Goal: Communication & Community: Ask a question

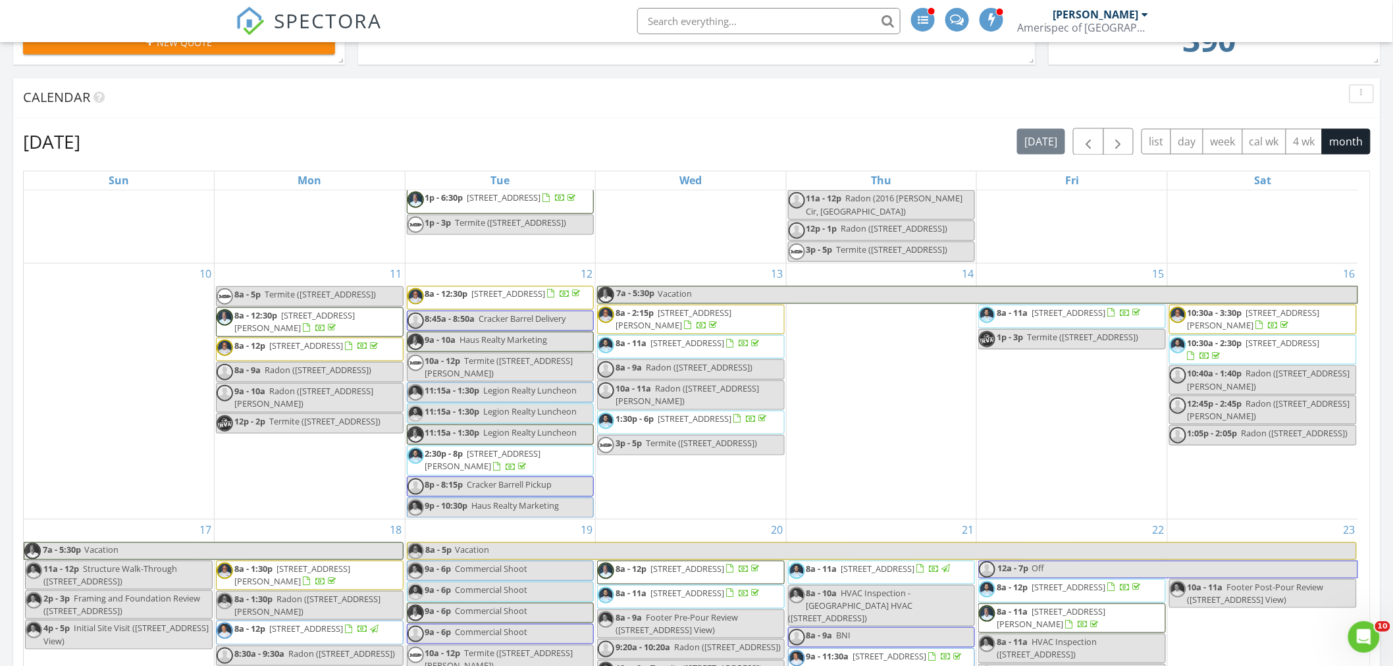
scroll to position [877, 0]
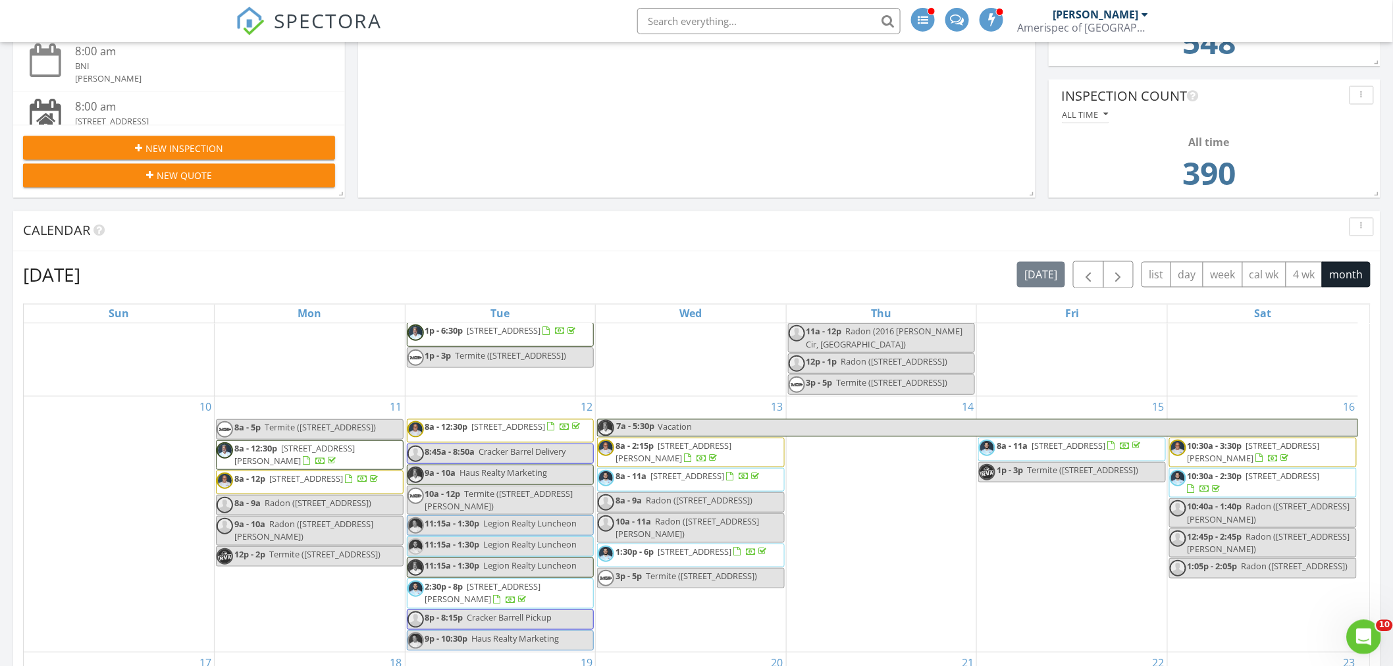
click at [1363, 639] on icon "Open Intercom Messenger" at bounding box center [1362, 636] width 22 height 22
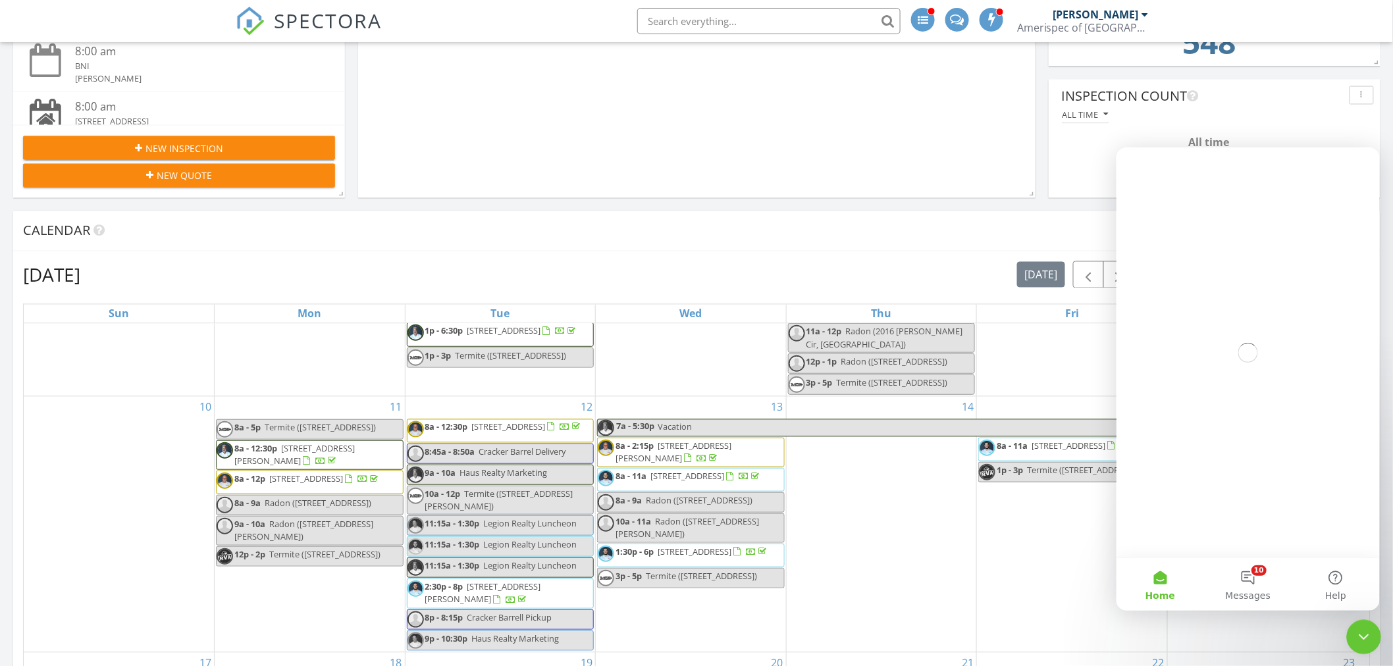
scroll to position [0, 0]
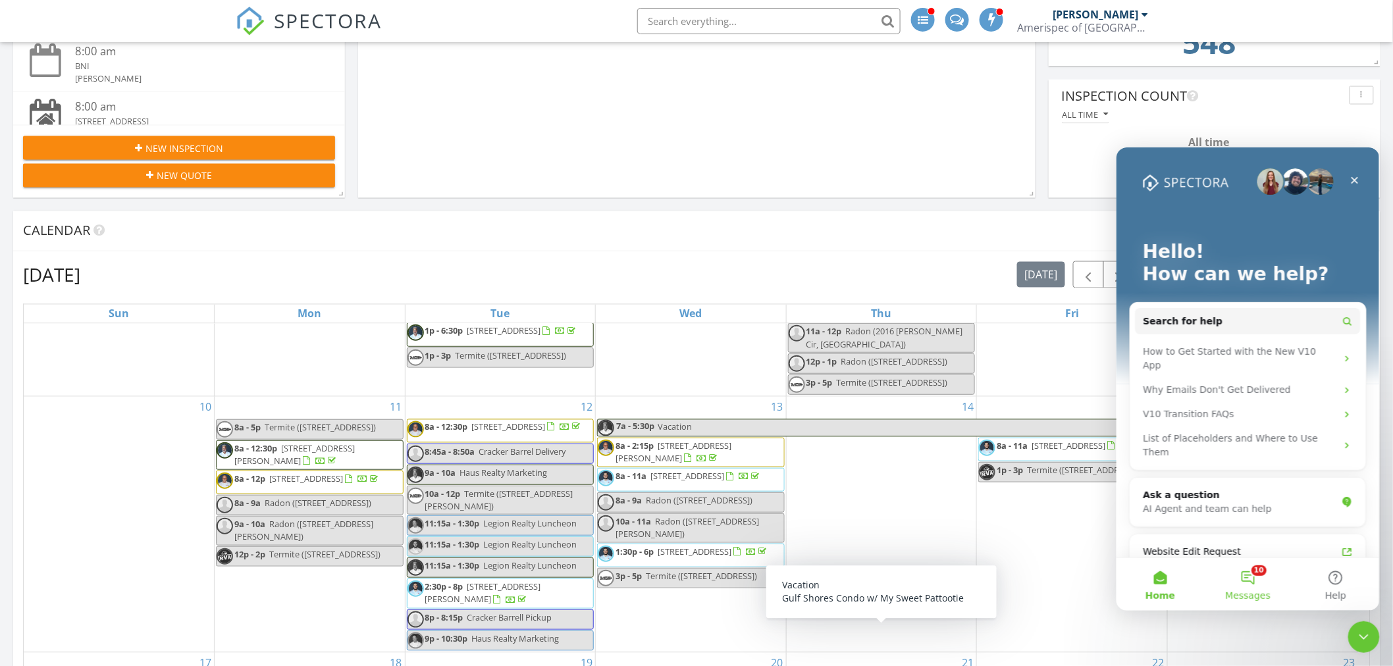
click at [1243, 583] on button "10 Messages" at bounding box center [1247, 583] width 88 height 53
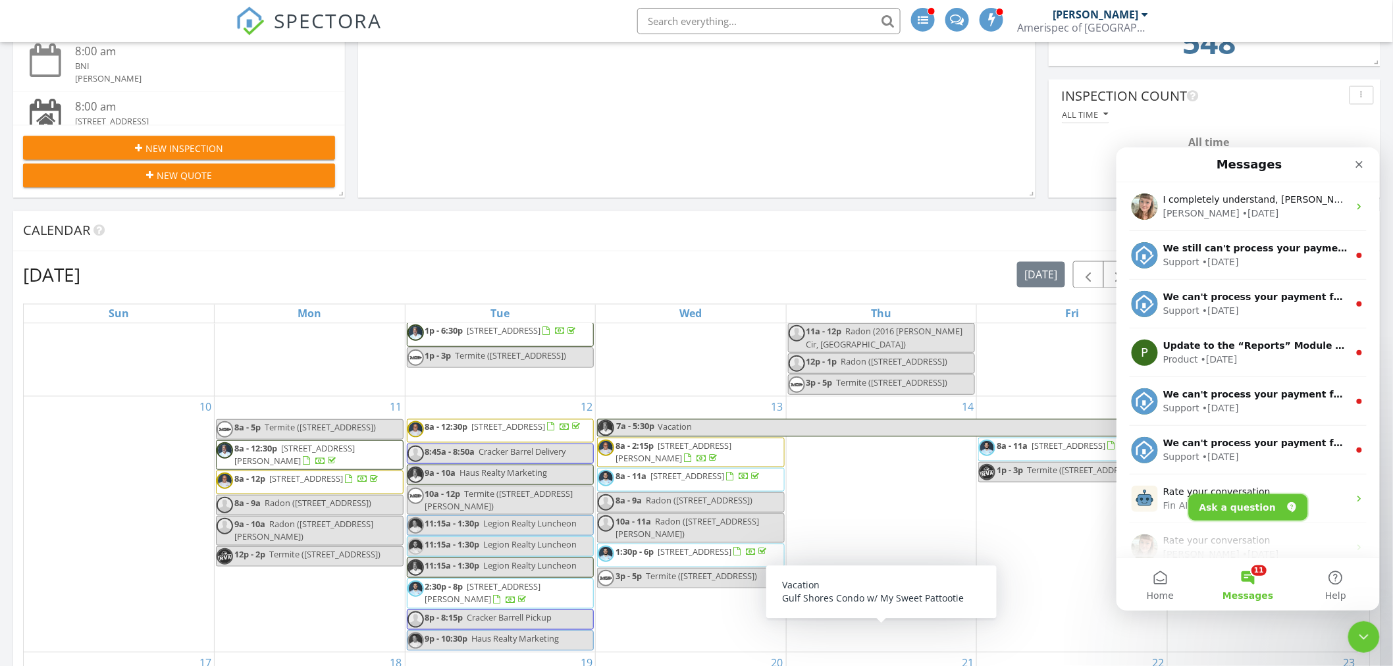
click at [1251, 500] on button "Ask a question" at bounding box center [1247, 507] width 119 height 26
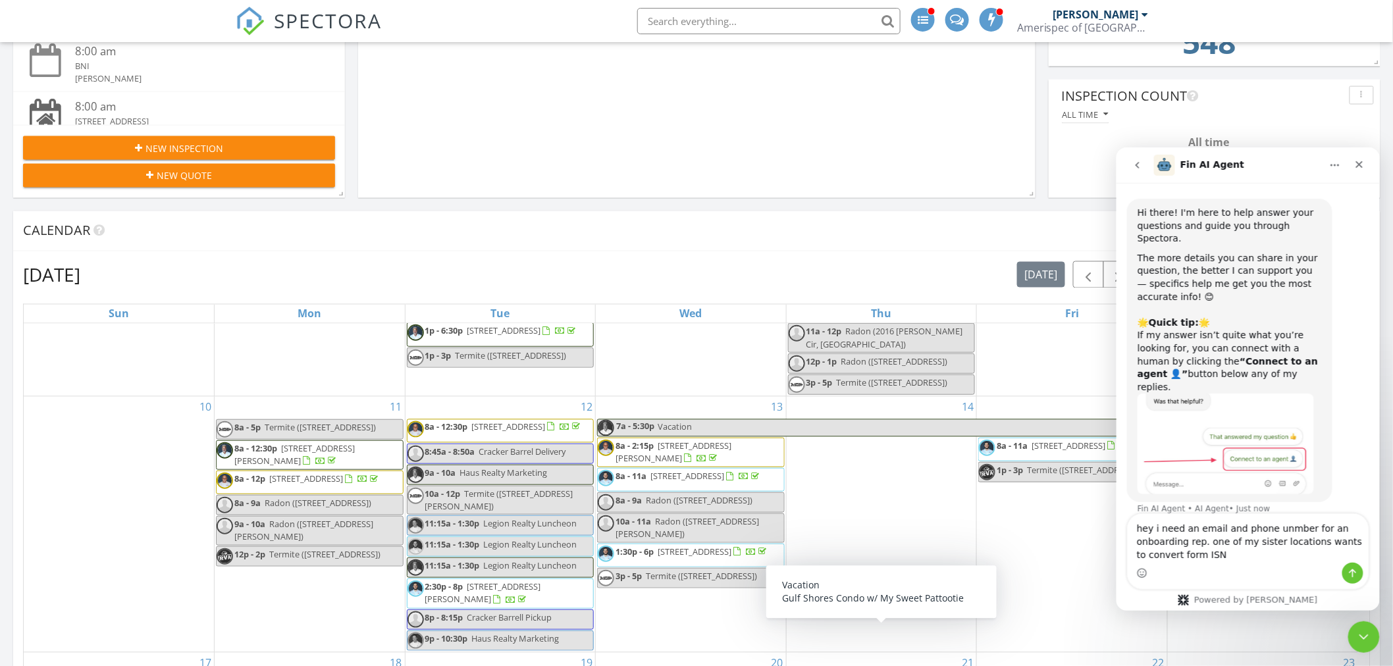
click at [1264, 528] on textarea "hey i need an email and phone unmber for an onboarding rep. one of my sister lo…" at bounding box center [1247, 537] width 241 height 49
type textarea "hey i need an email and phone number for an onboarding rep. one of my sister lo…"
click at [1349, 571] on icon "Send a message…" at bounding box center [1352, 572] width 11 height 11
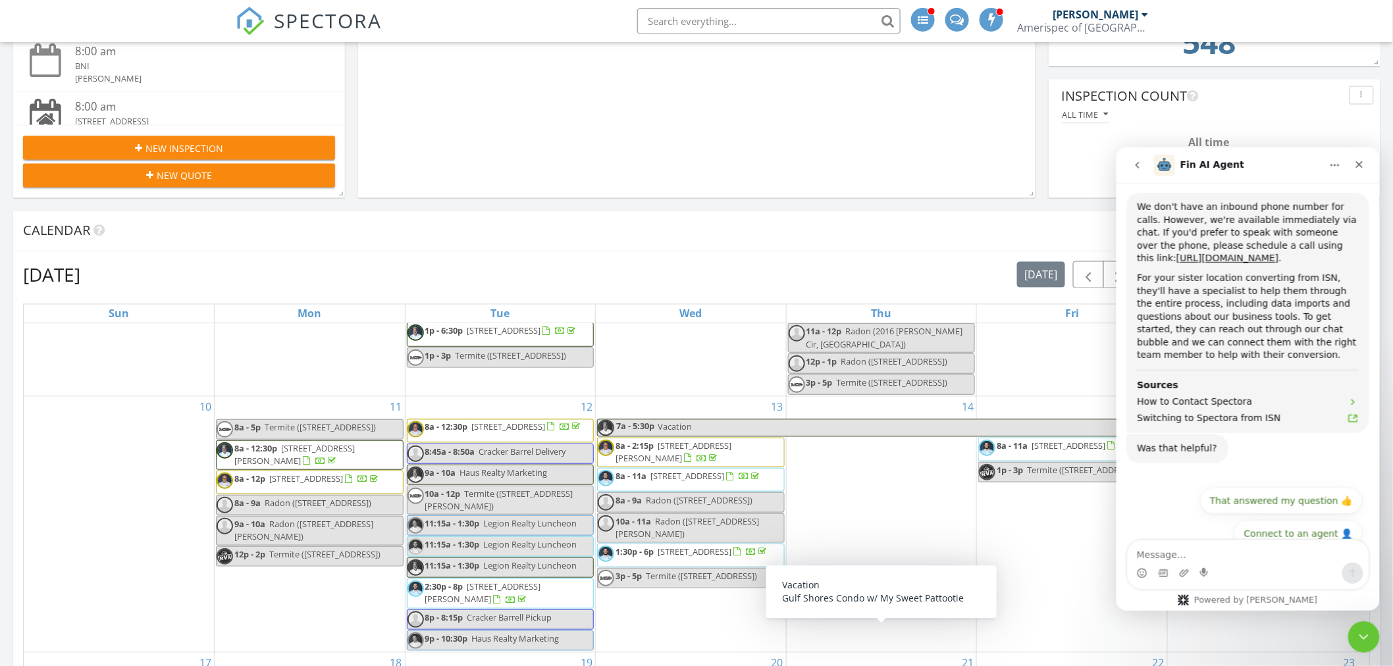
scroll to position [387, 0]
type textarea "real person"
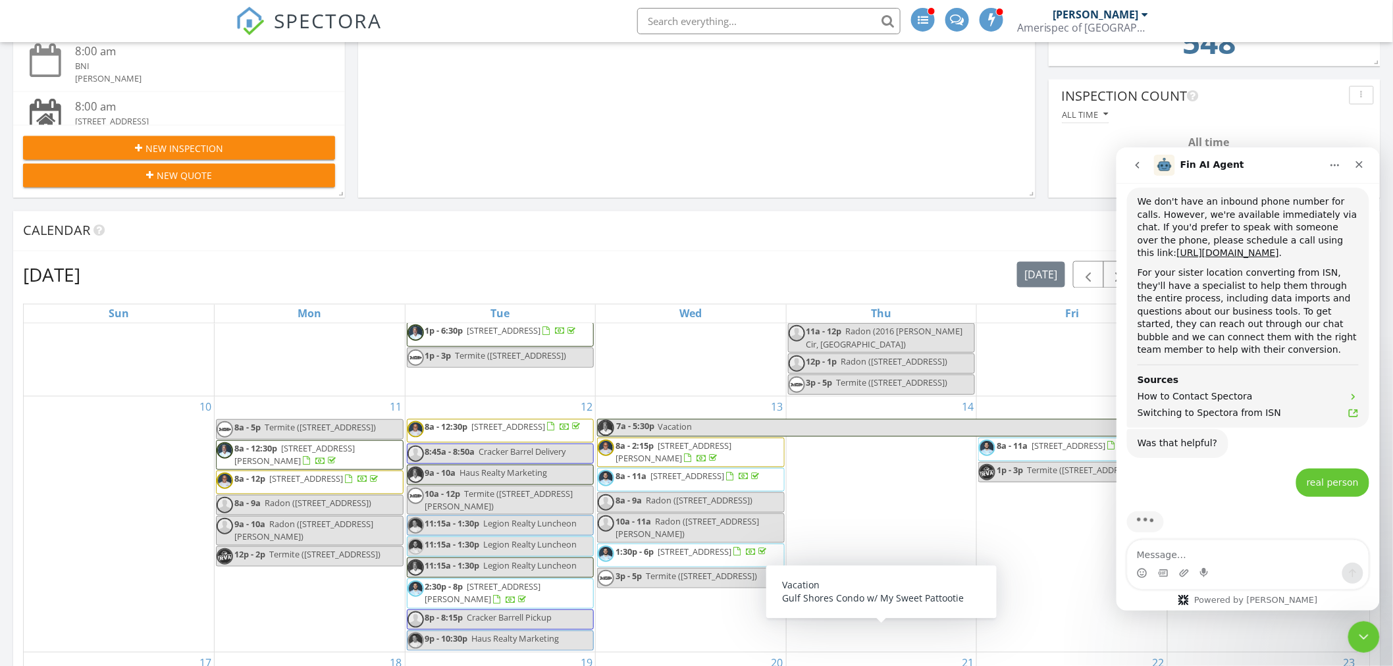
scroll to position [452, 0]
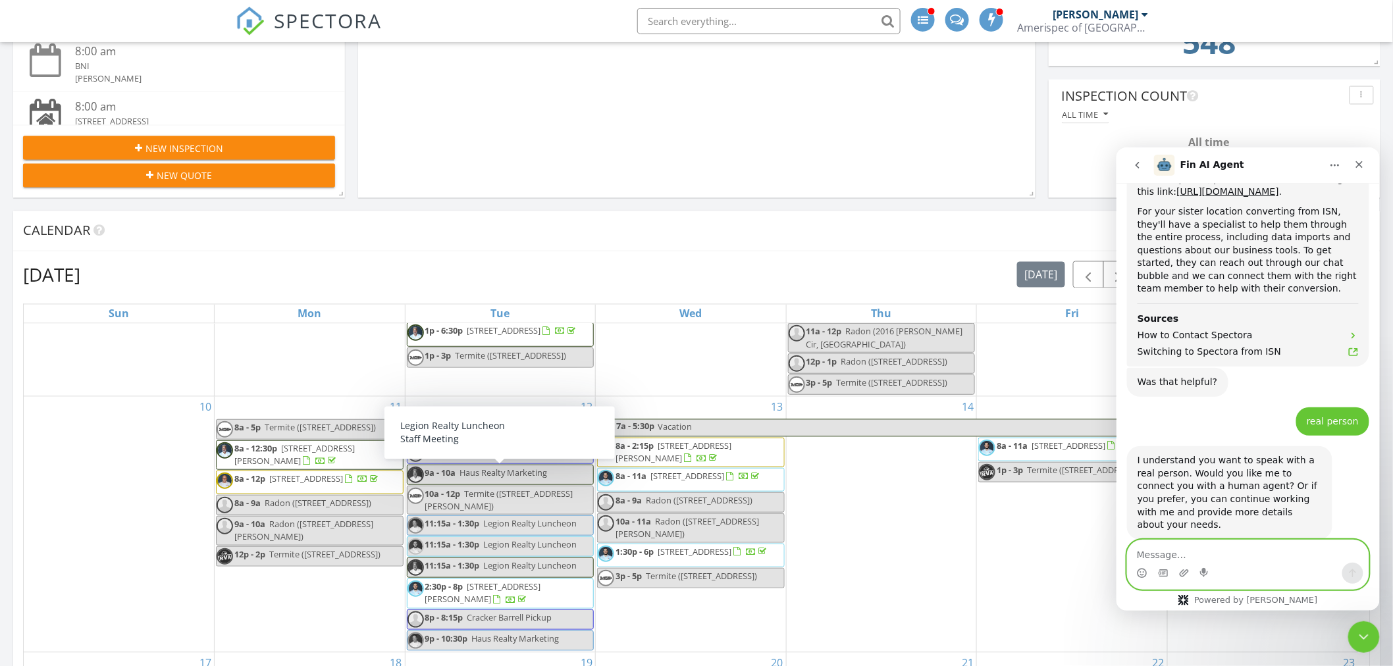
drag, startPoint x: 1256, startPoint y: 550, endPoint x: 1246, endPoint y: 553, distance: 10.2
click at [1256, 550] on textarea "Message…" at bounding box center [1247, 551] width 241 height 22
type textarea "yes"
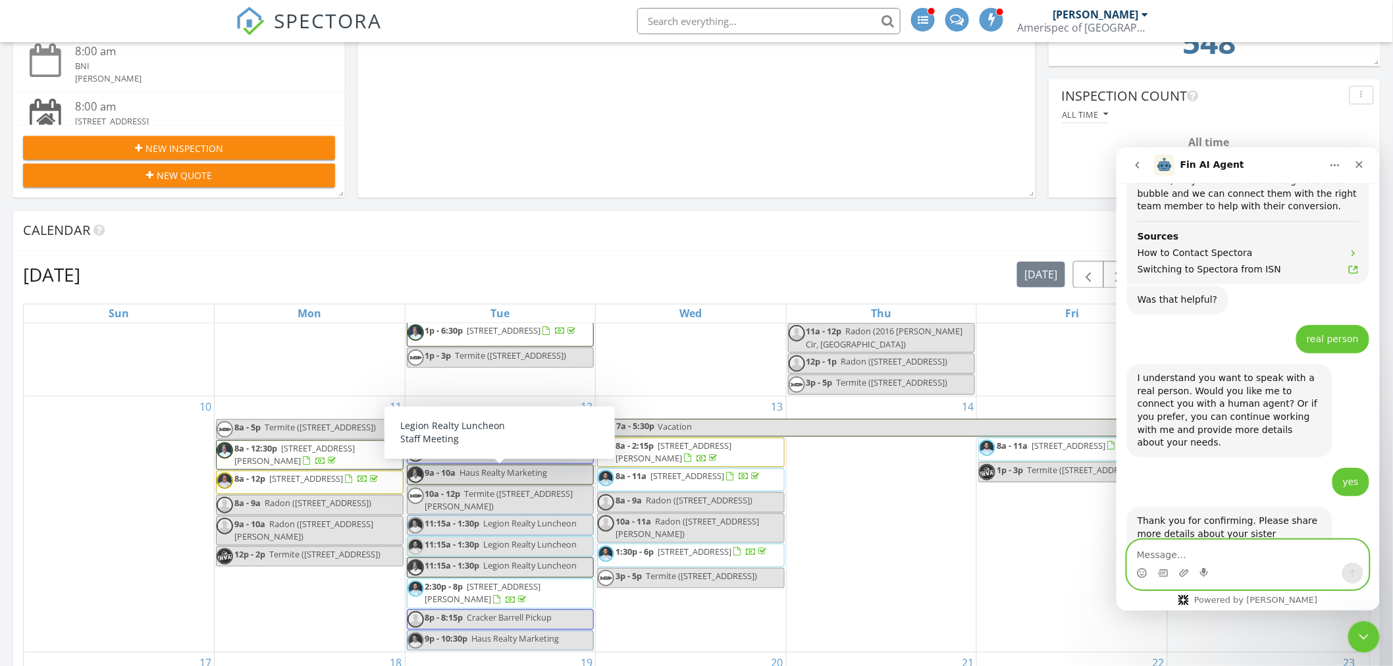
scroll to position [569, 0]
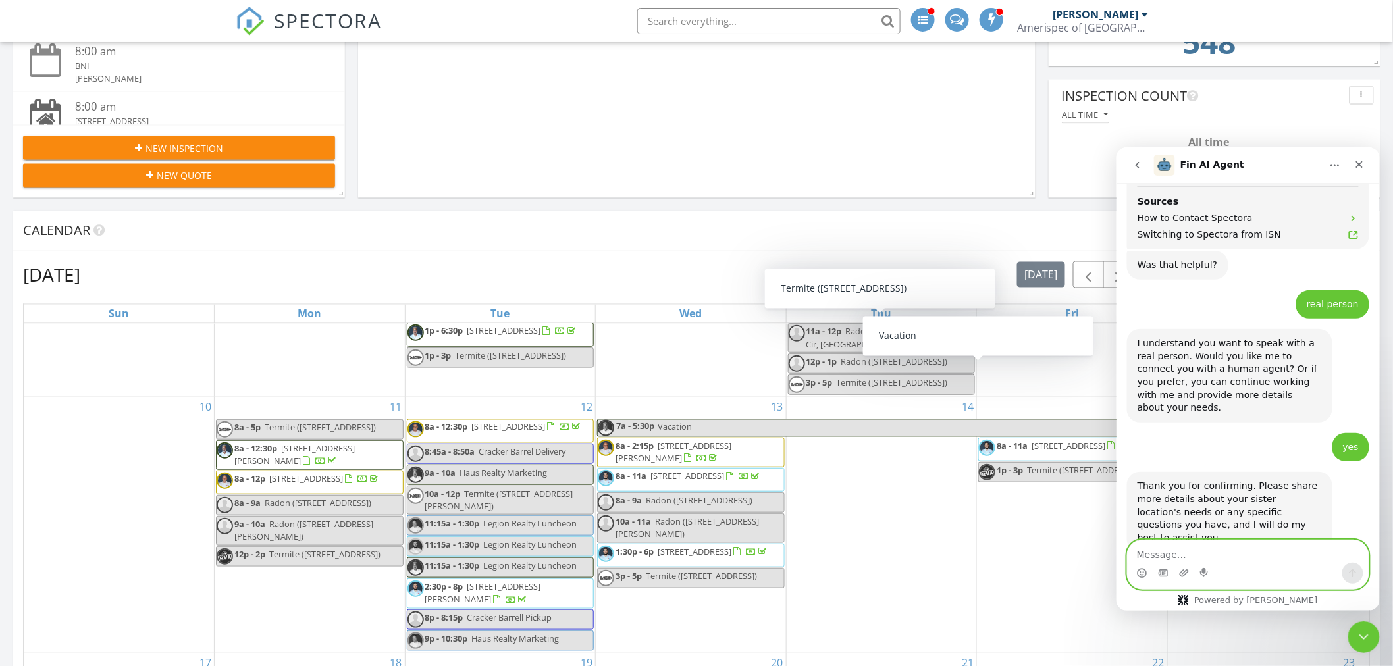
click at [1210, 558] on textarea "Message…" at bounding box center [1247, 551] width 241 height 22
type textarea "HUMAN BEING"
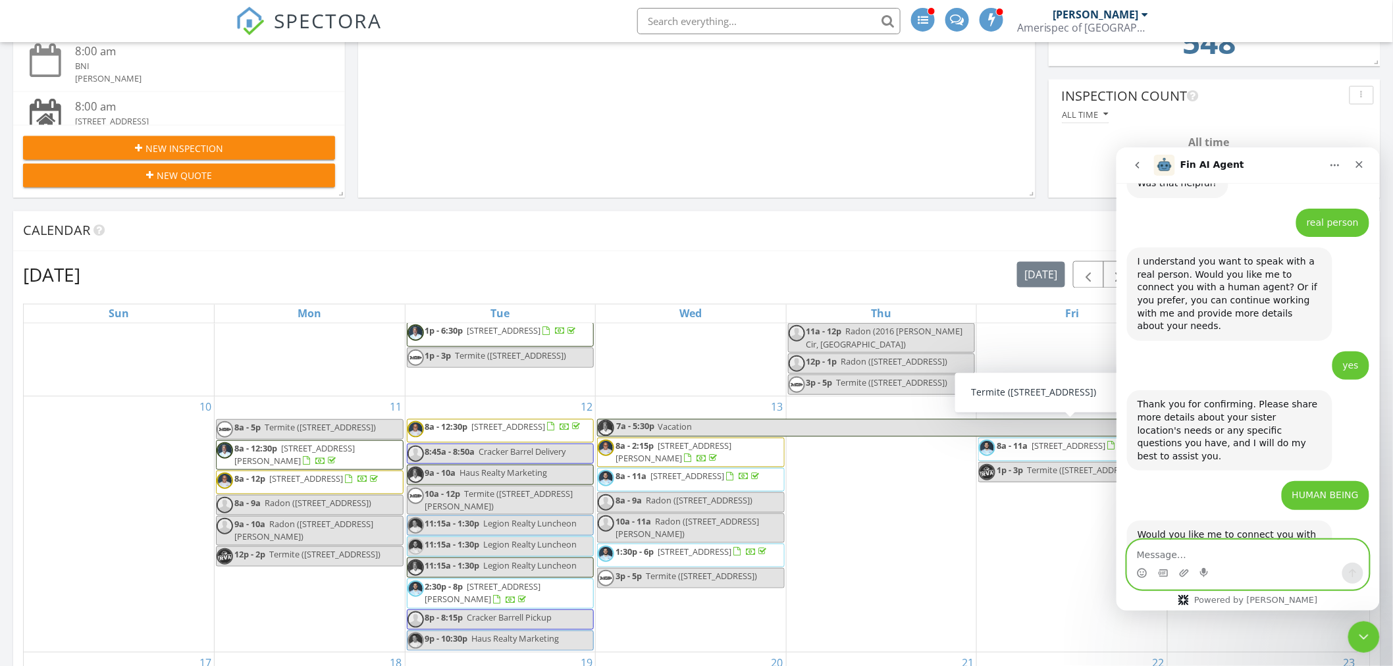
scroll to position [699, 0]
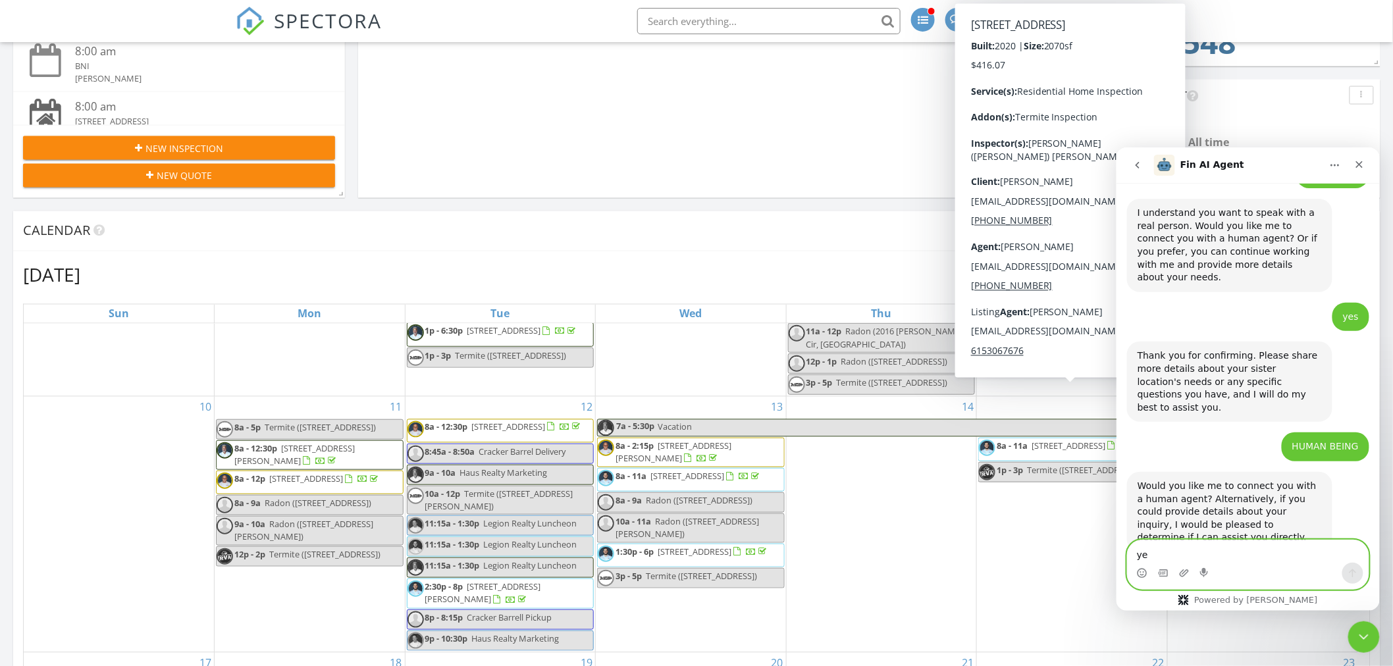
type textarea "yes"
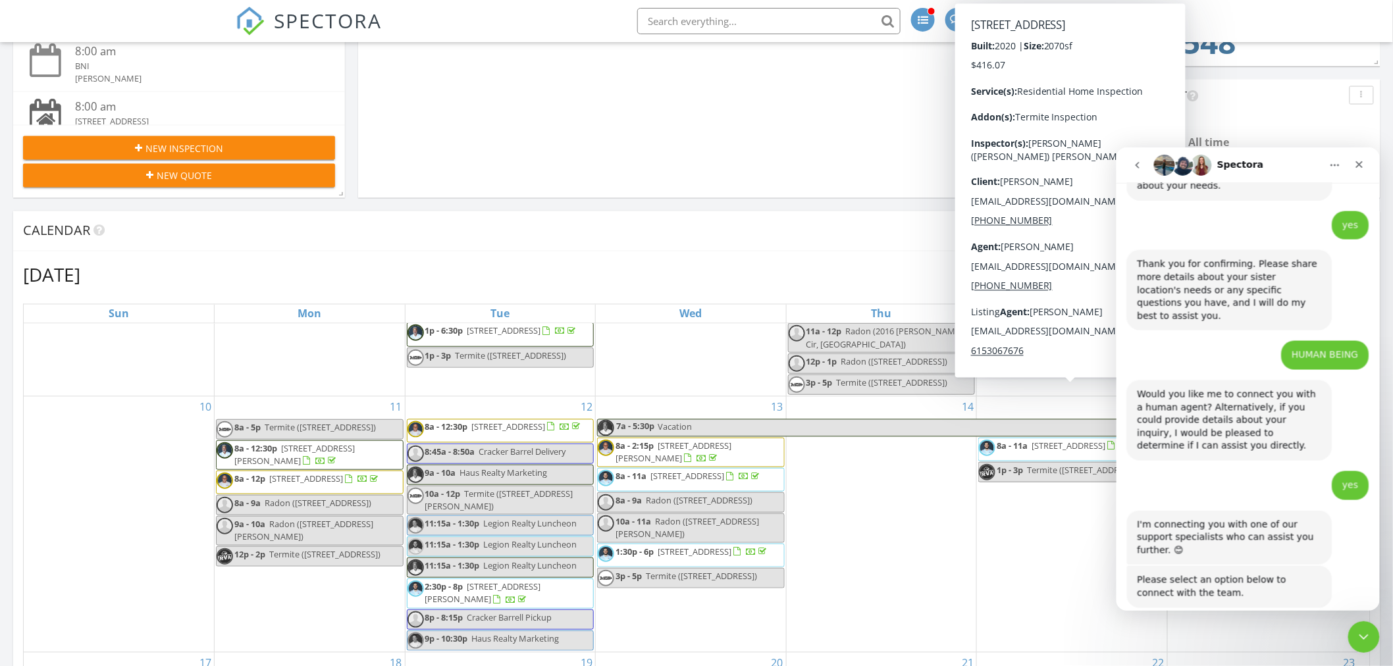
scroll to position [910, 0]
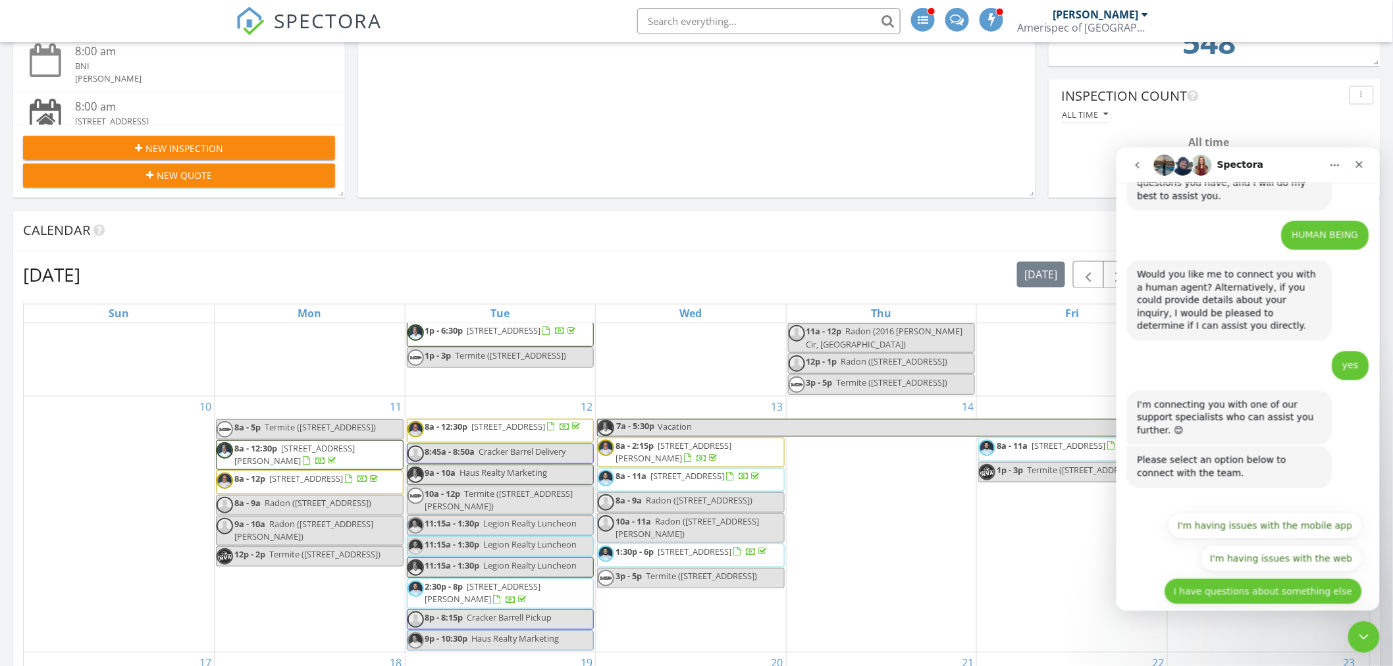
click at [1283, 578] on button "I have questions about something else" at bounding box center [1263, 591] width 198 height 26
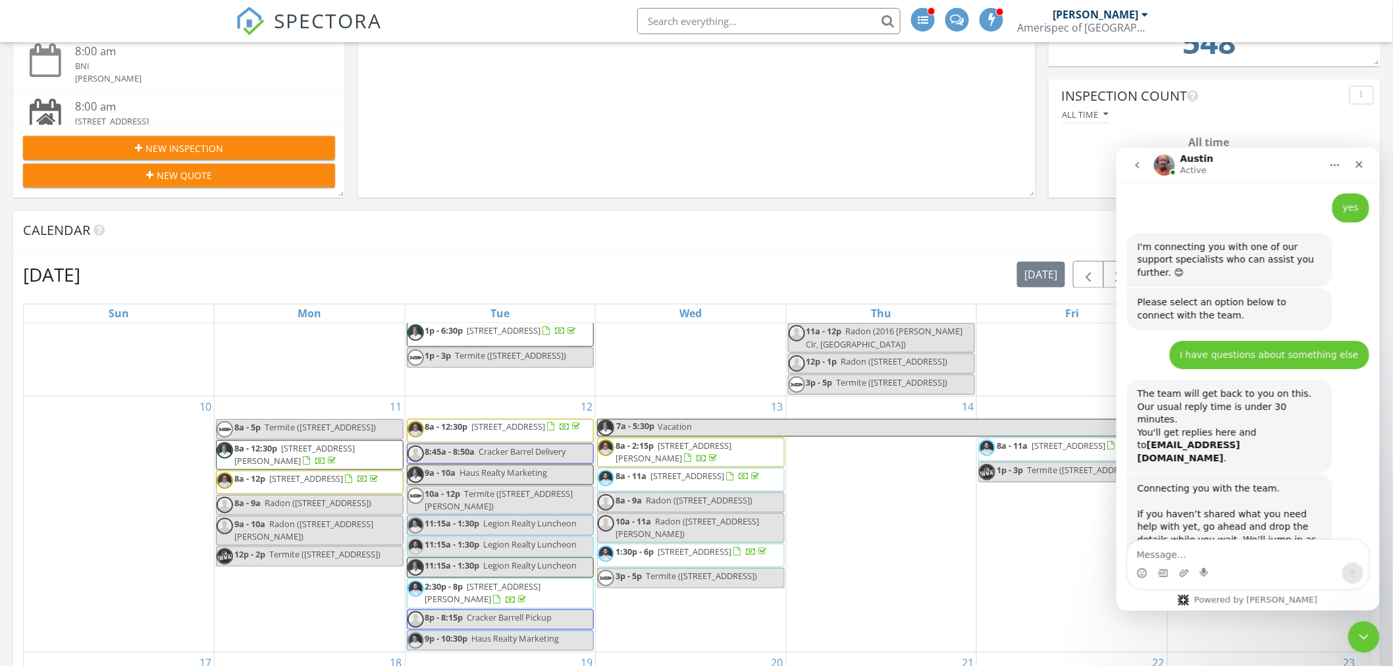
scroll to position [1101, 0]
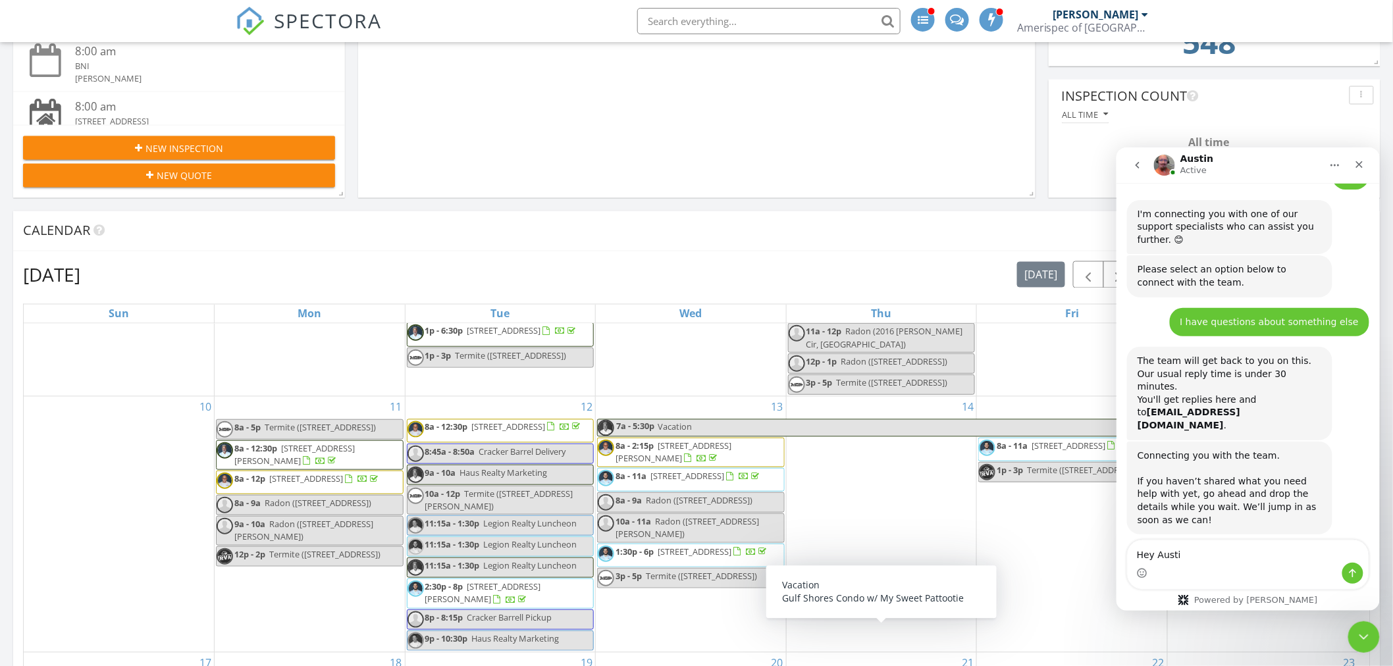
type textarea "Hey [PERSON_NAME]"
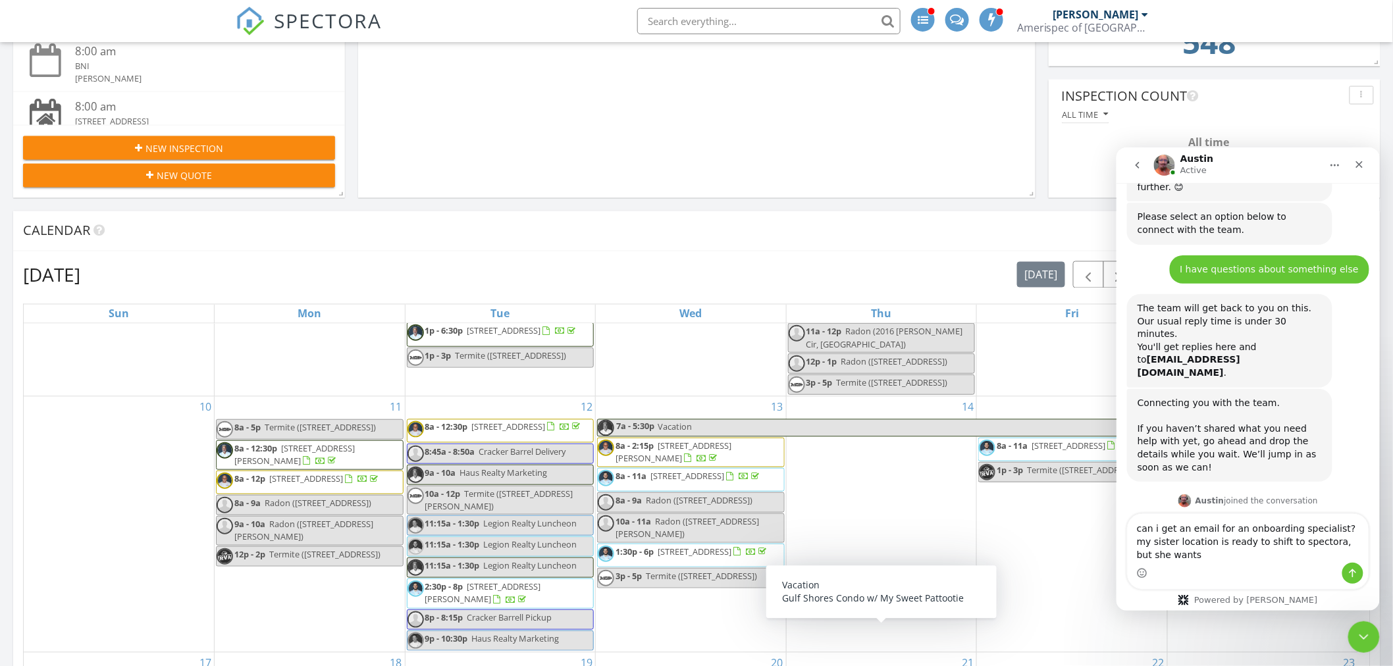
scroll to position [1167, 0]
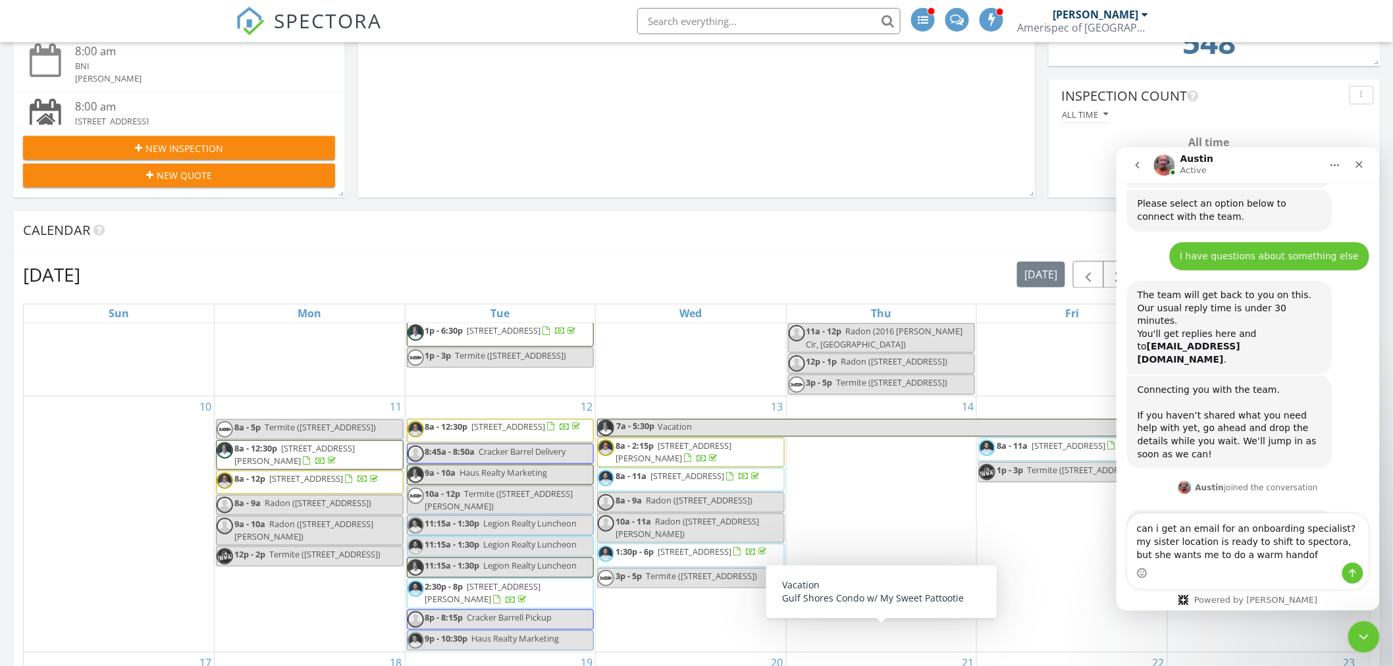
type textarea "can i get an email for an onboarding specialist? my sister location is ready to…"
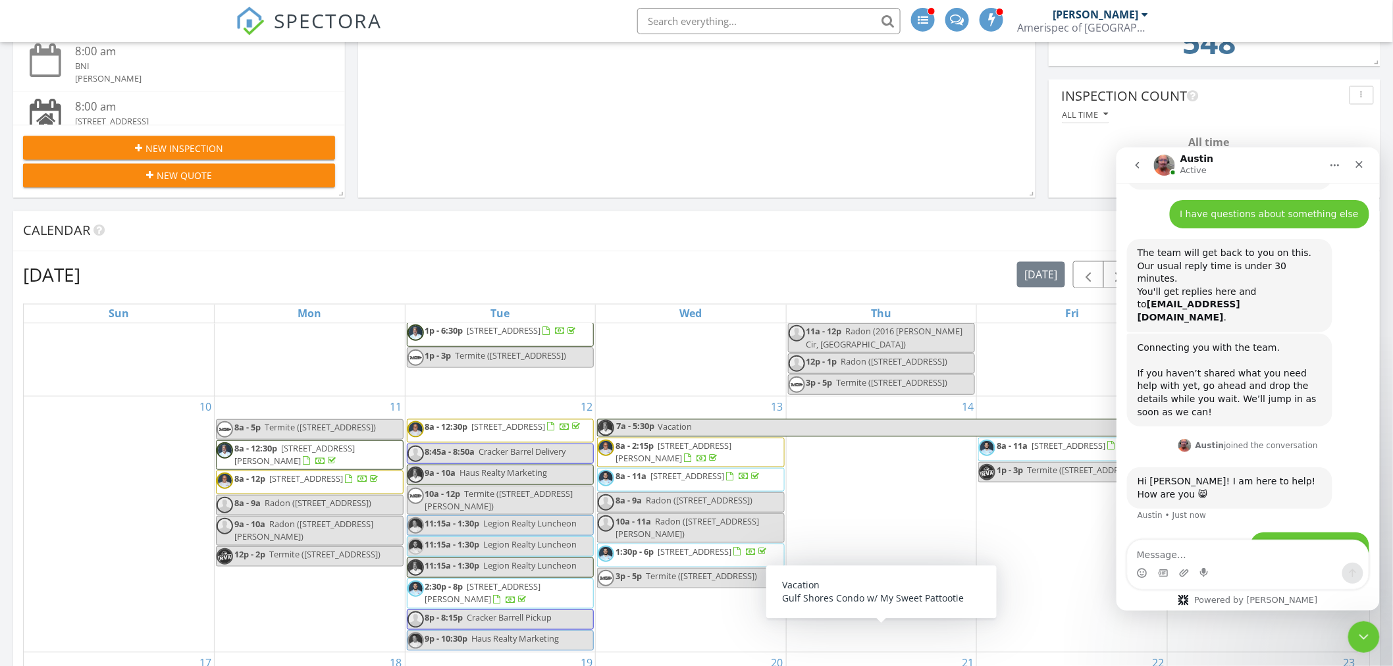
scroll to position [1208, 0]
click at [1257, 559] on textarea "Message…" at bounding box center [1247, 551] width 241 height 22
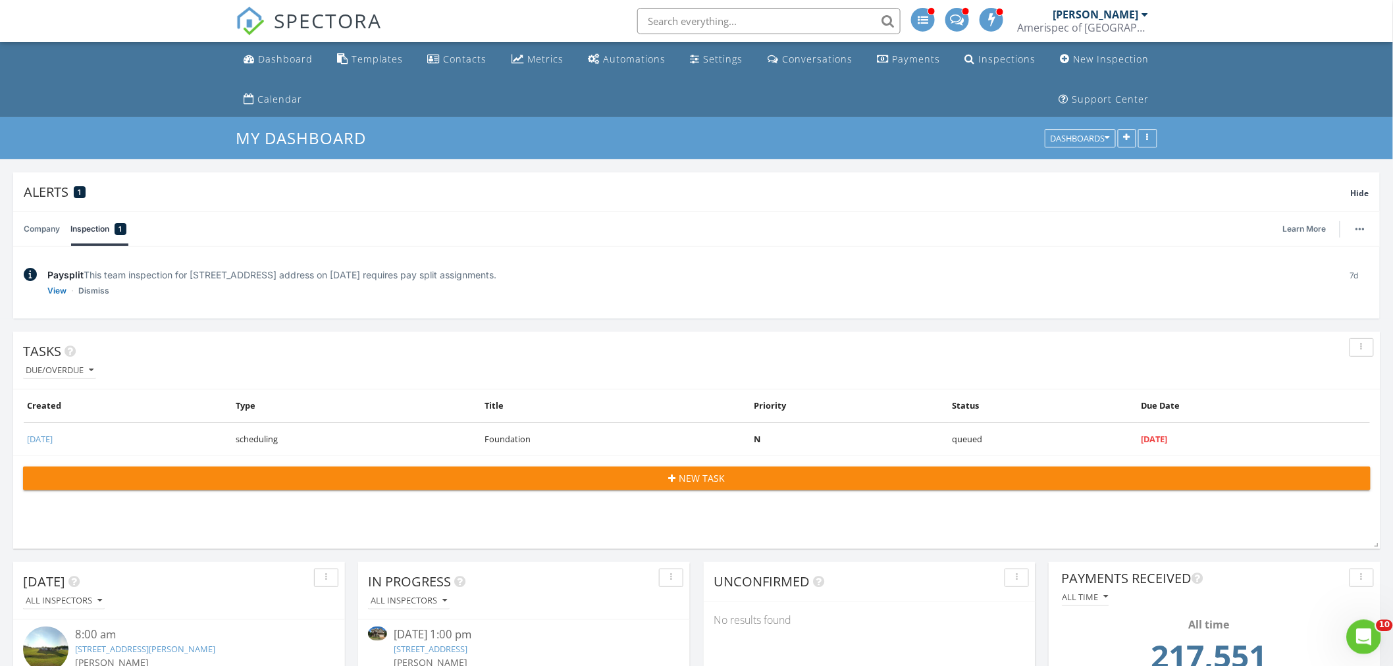
click at [1367, 650] on div "Open Intercom Messenger" at bounding box center [1360, 634] width 43 height 43
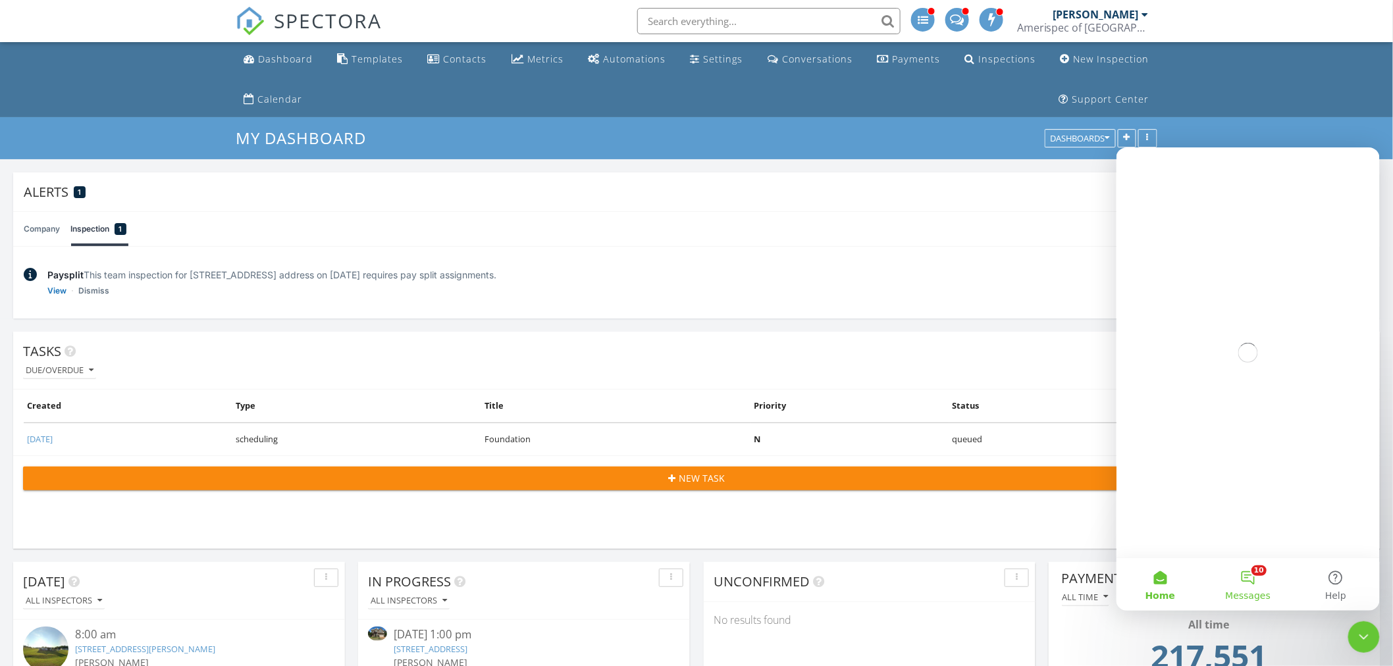
click at [1239, 576] on button "10 Messages" at bounding box center [1247, 583] width 88 height 53
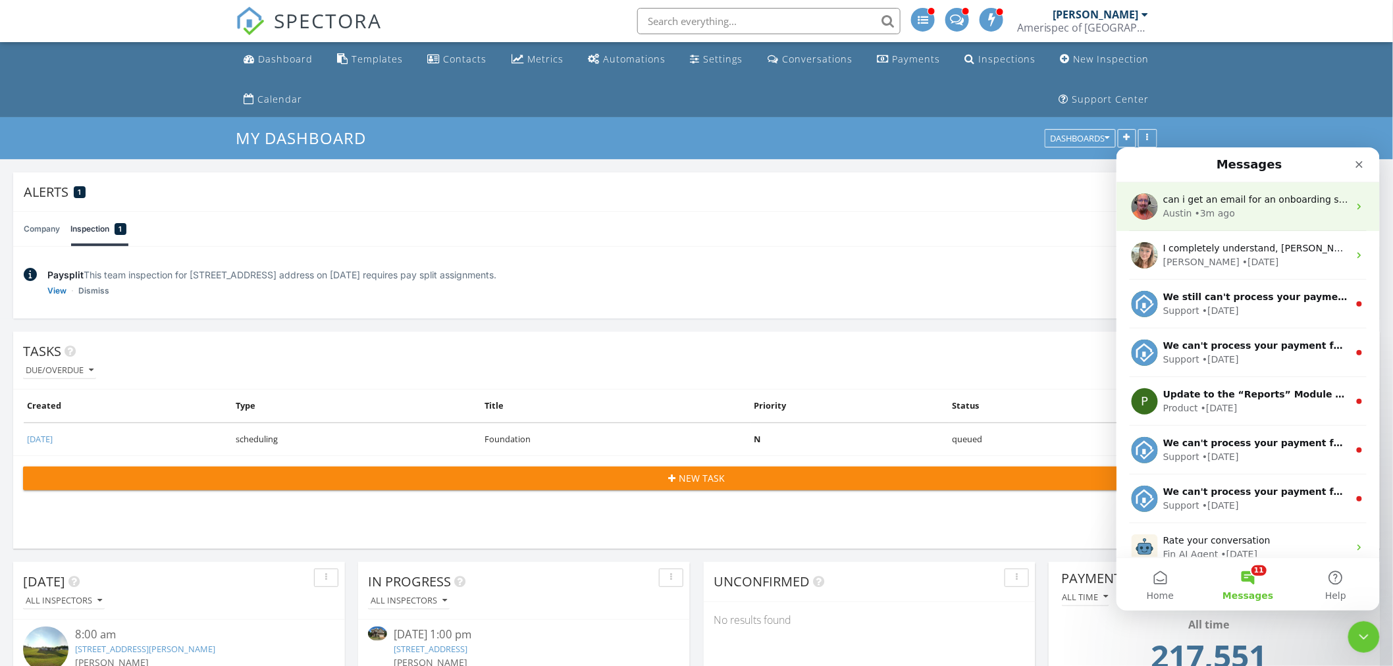
click at [1237, 204] on div "can i get an email for an onboarding specialist? my sister location is ready to…" at bounding box center [1255, 199] width 186 height 14
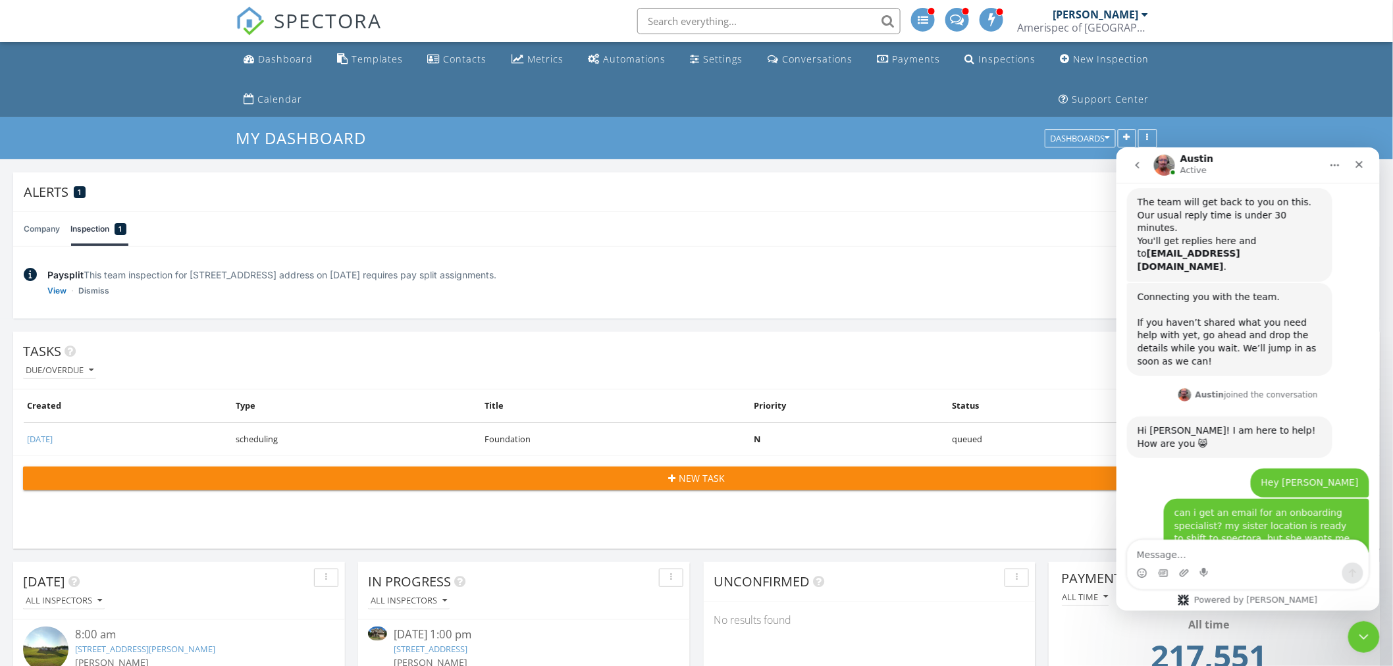
scroll to position [1287, 0]
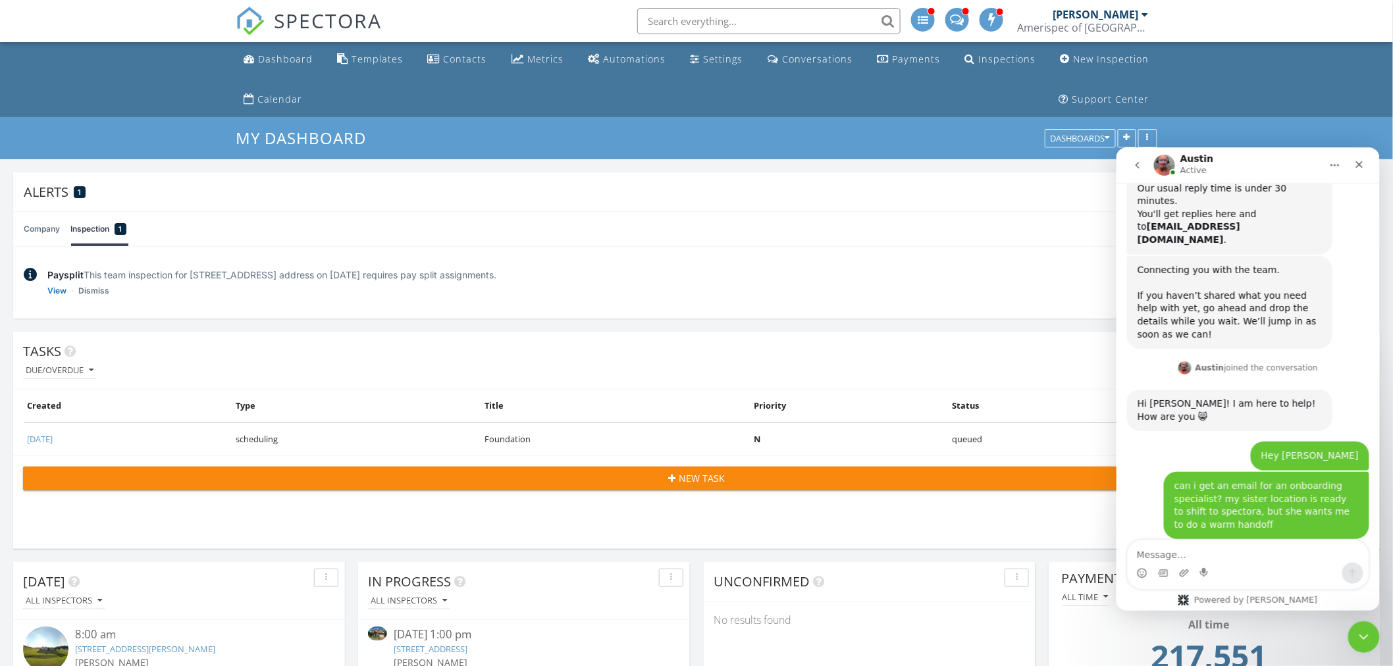
click at [1276, 584] on link "Schedule a phone call with Chance here!" at bounding box center [1217, 596] width 161 height 24
click at [1204, 609] on link "Schedule a Demo with Chance here!" at bounding box center [1221, 614] width 168 height 11
click at [1233, 554] on textarea "Message…" at bounding box center [1247, 551] width 241 height 22
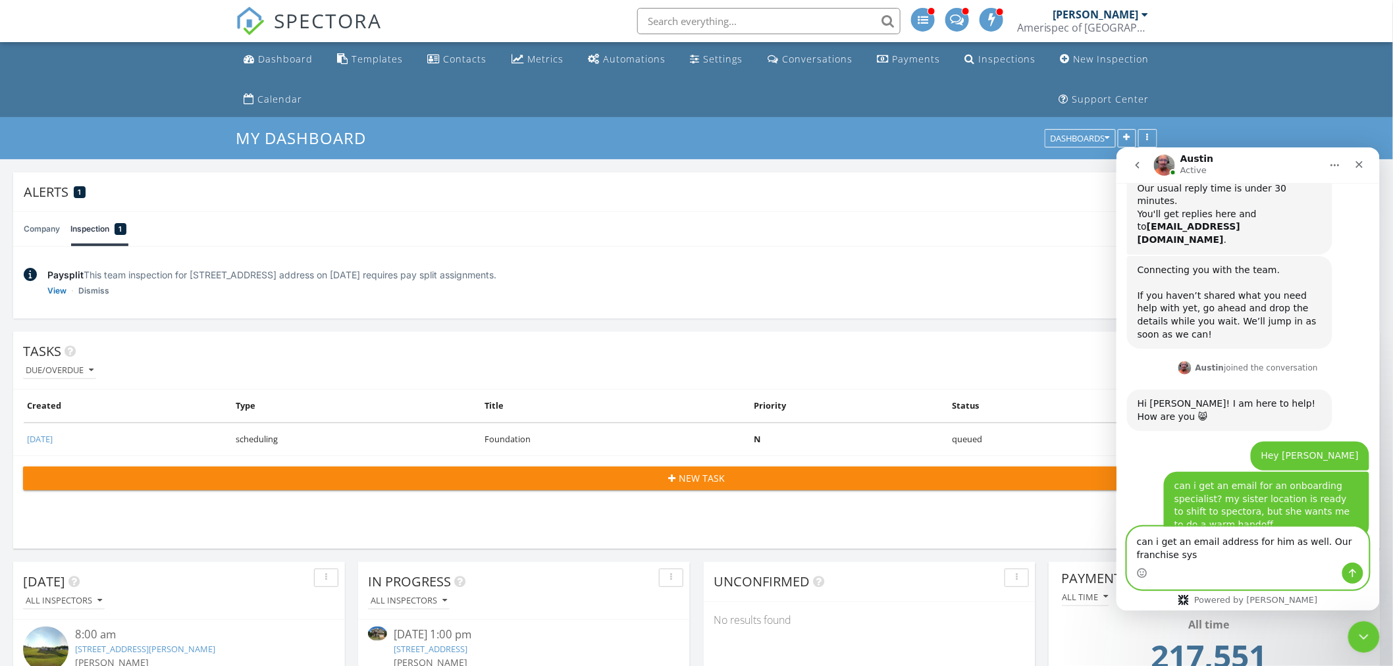
scroll to position [1300, 0]
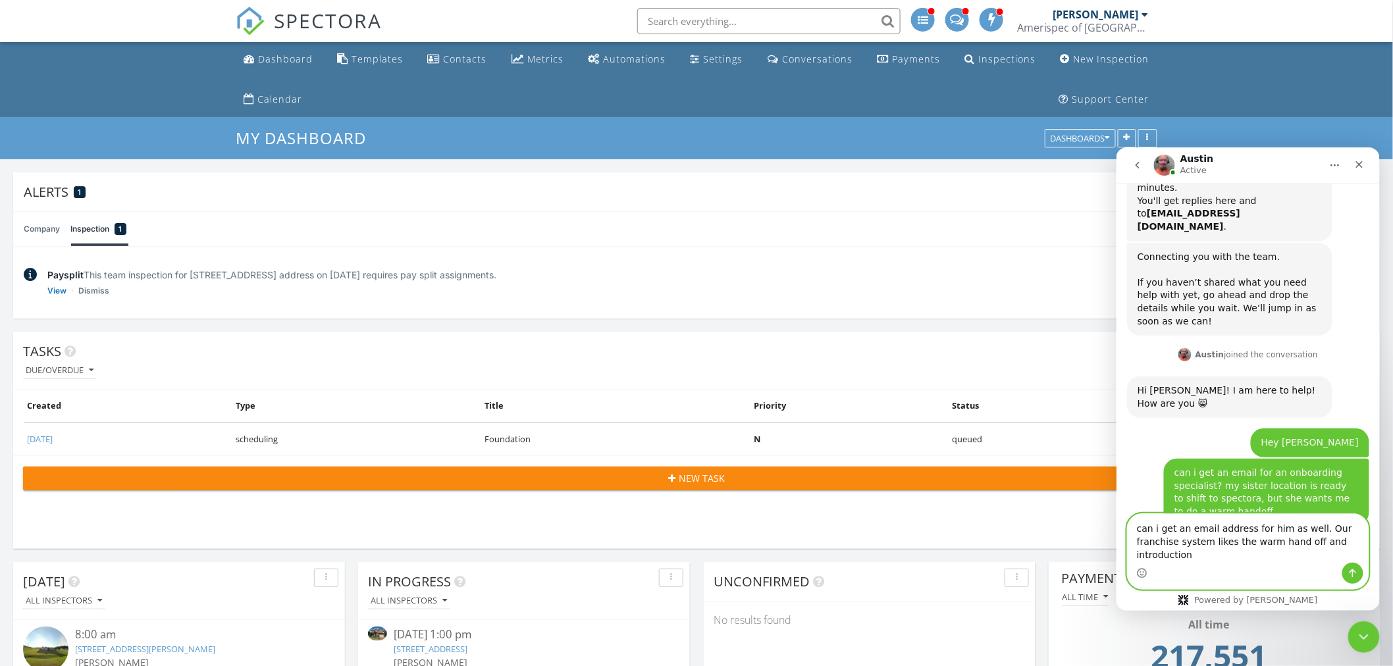
type textarea "can i get an email address for him as well. Our franchise system likes the warm…"
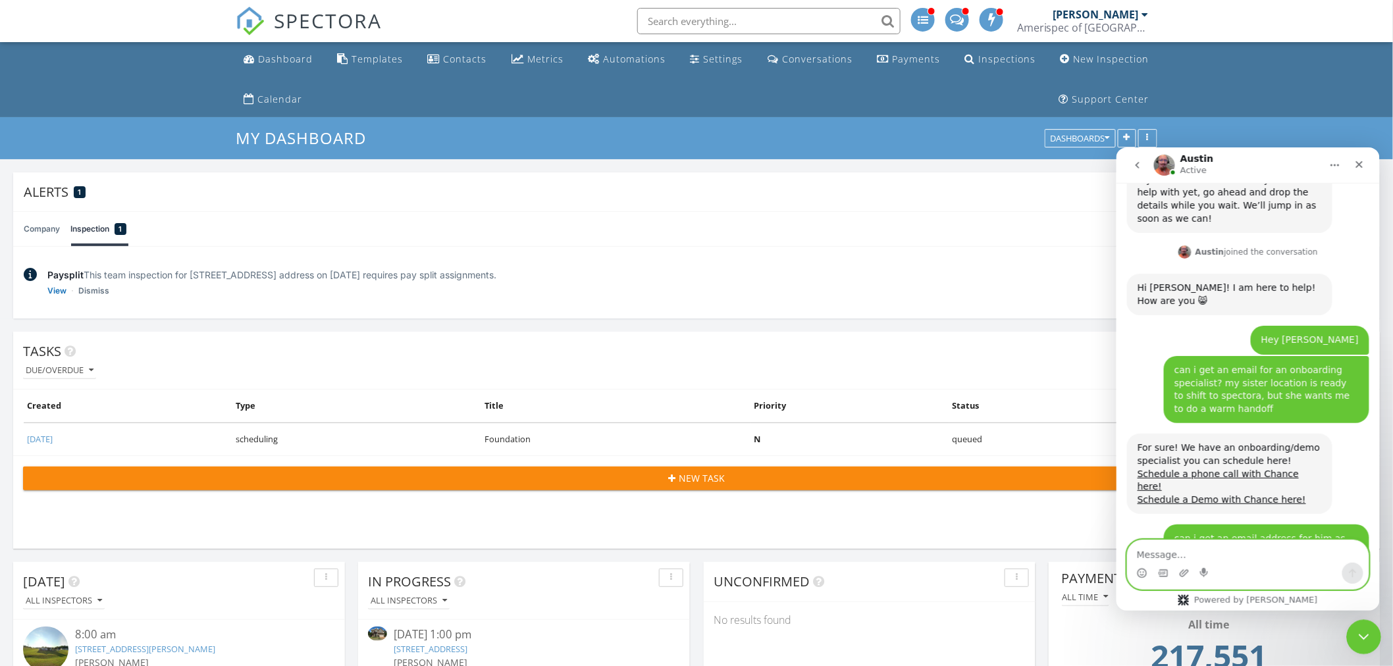
scroll to position [1391, 0]
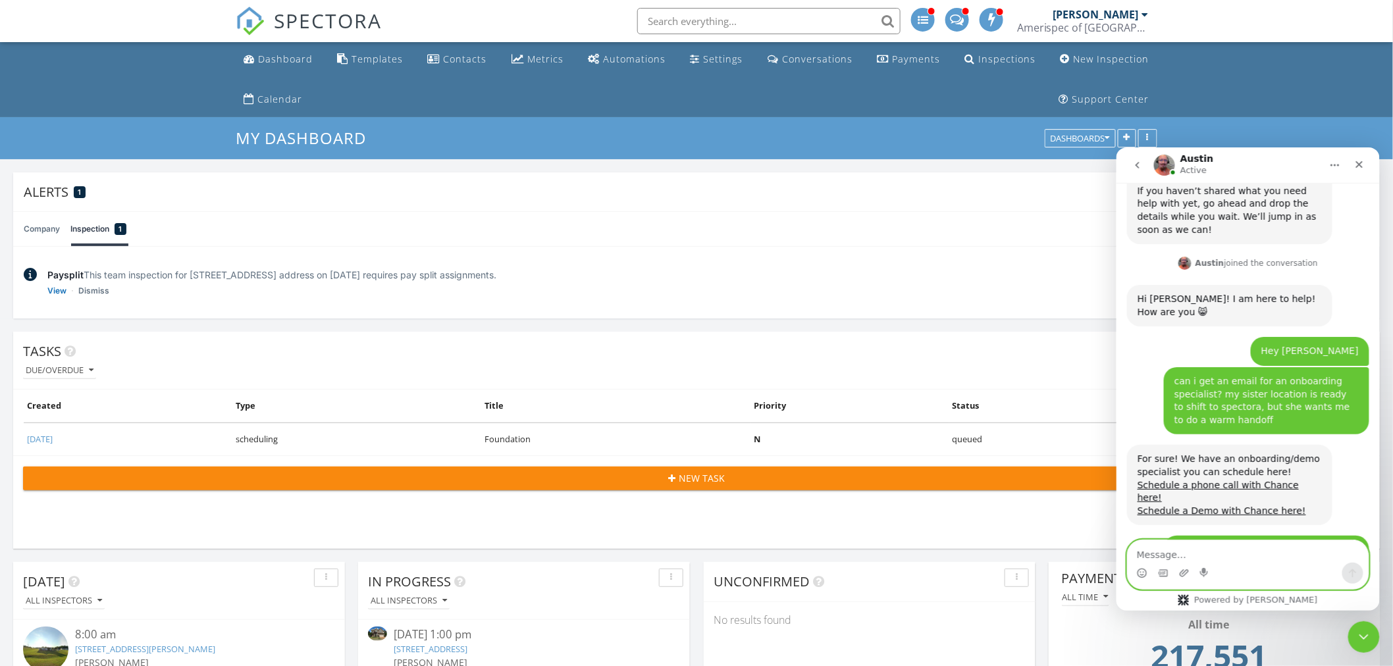
click at [1271, 554] on textarea "Message…" at bounding box center [1247, 551] width 241 height 22
